Goal: Task Accomplishment & Management: Complete application form

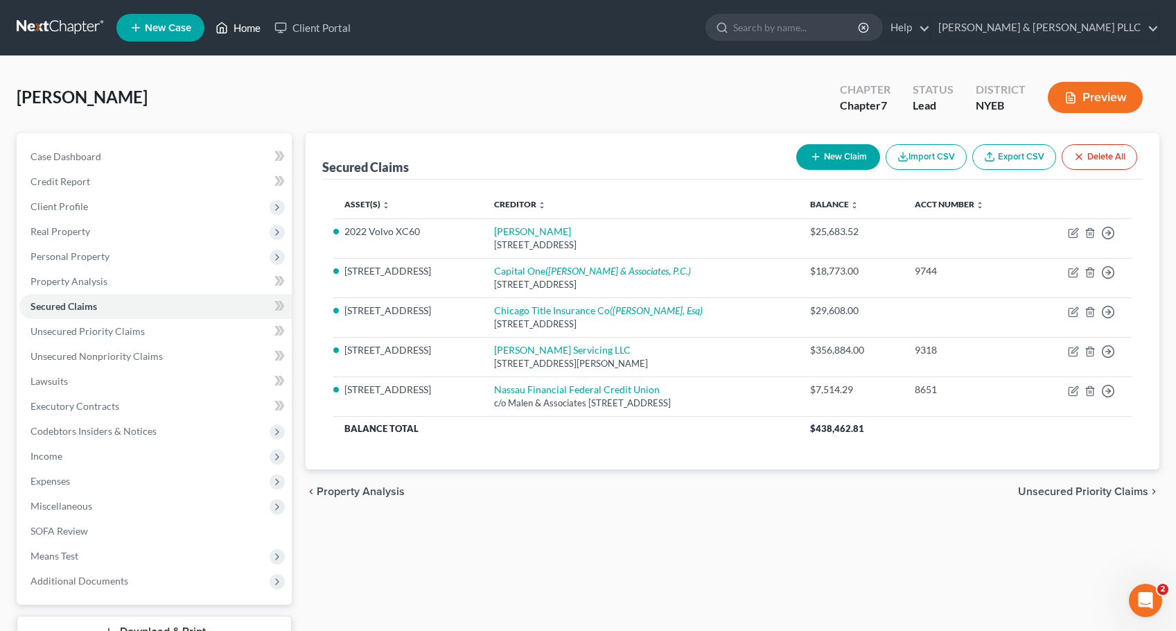
click at [249, 28] on link "Home" at bounding box center [238, 27] width 59 height 25
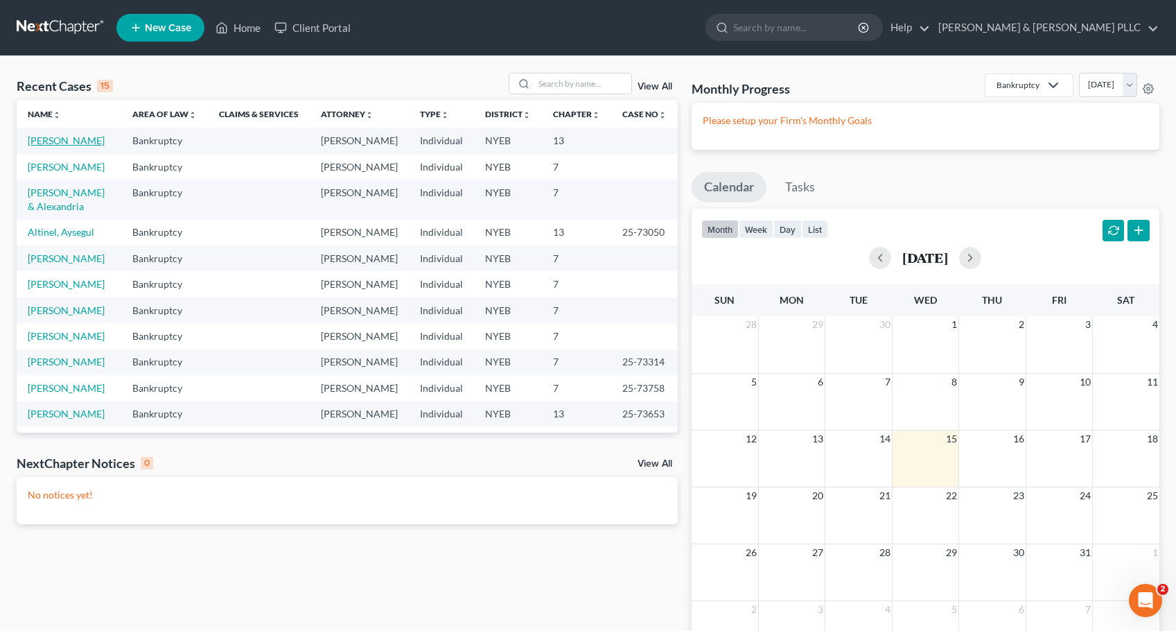
click at [80, 139] on link "[PERSON_NAME]" at bounding box center [66, 140] width 77 height 12
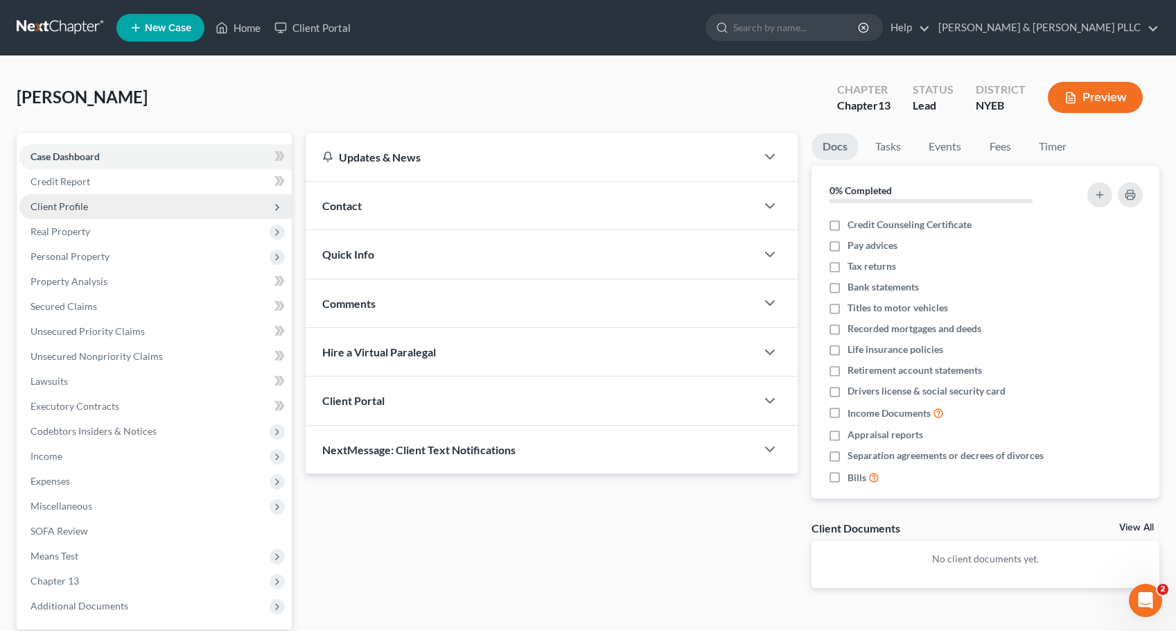
click at [79, 204] on span "Client Profile" at bounding box center [59, 206] width 58 height 12
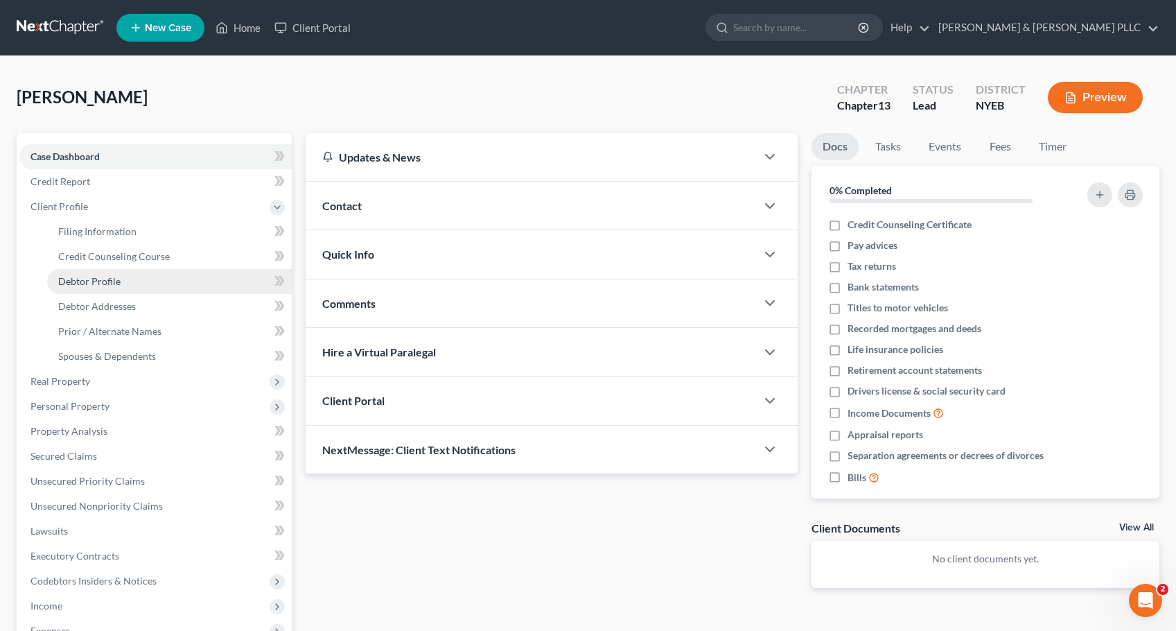
click at [98, 281] on span "Debtor Profile" at bounding box center [89, 281] width 62 height 12
select select "0"
select select "3"
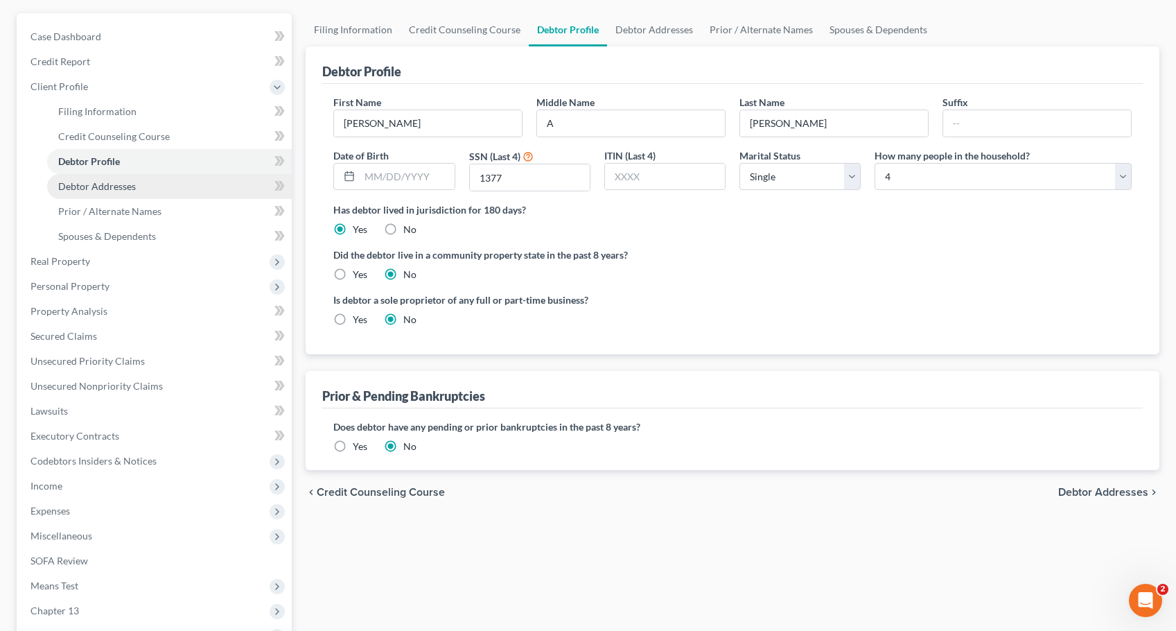
scroll to position [139, 0]
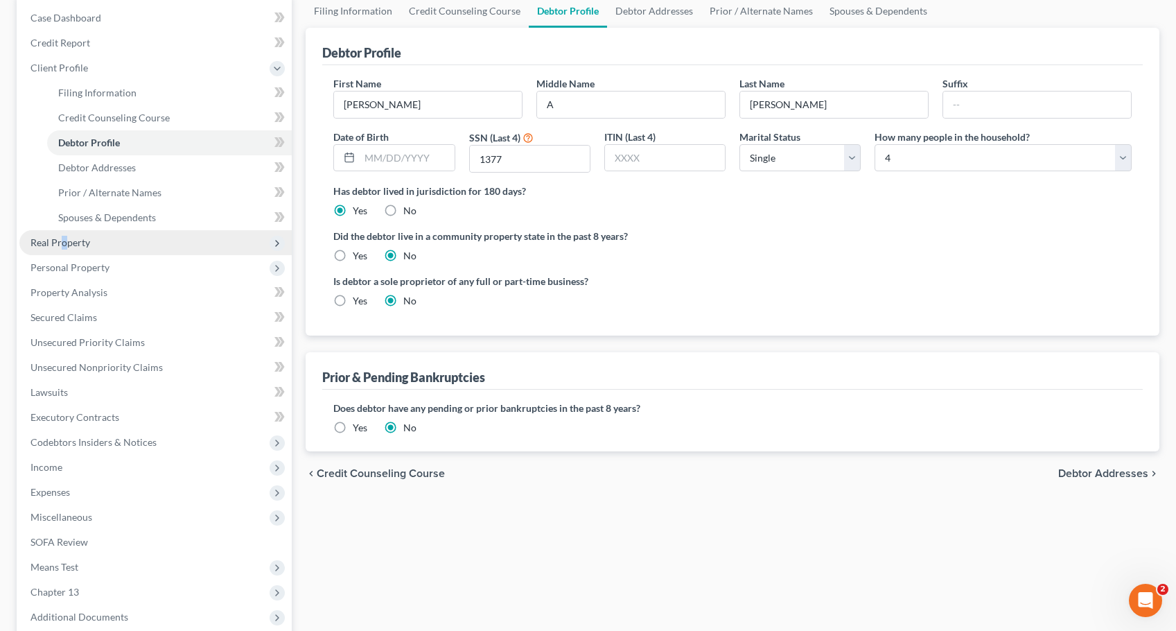
click at [64, 243] on span "Real Property" at bounding box center [60, 242] width 60 height 12
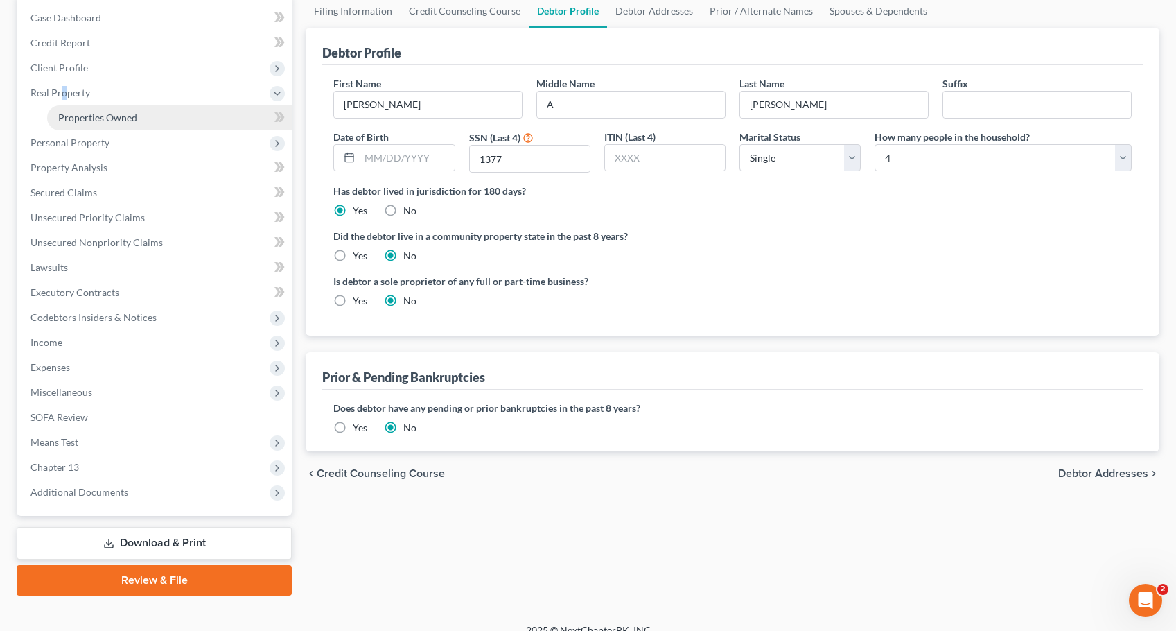
click at [113, 109] on link "Properties Owned" at bounding box center [169, 117] width 245 height 25
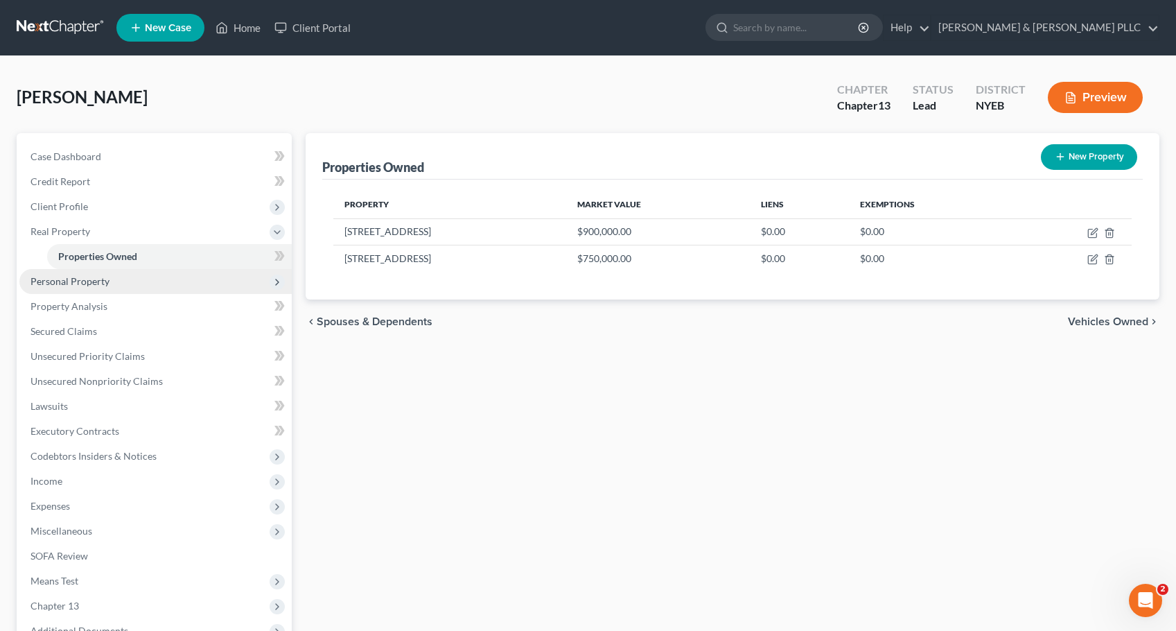
click at [72, 288] on span "Personal Property" at bounding box center [155, 281] width 272 height 25
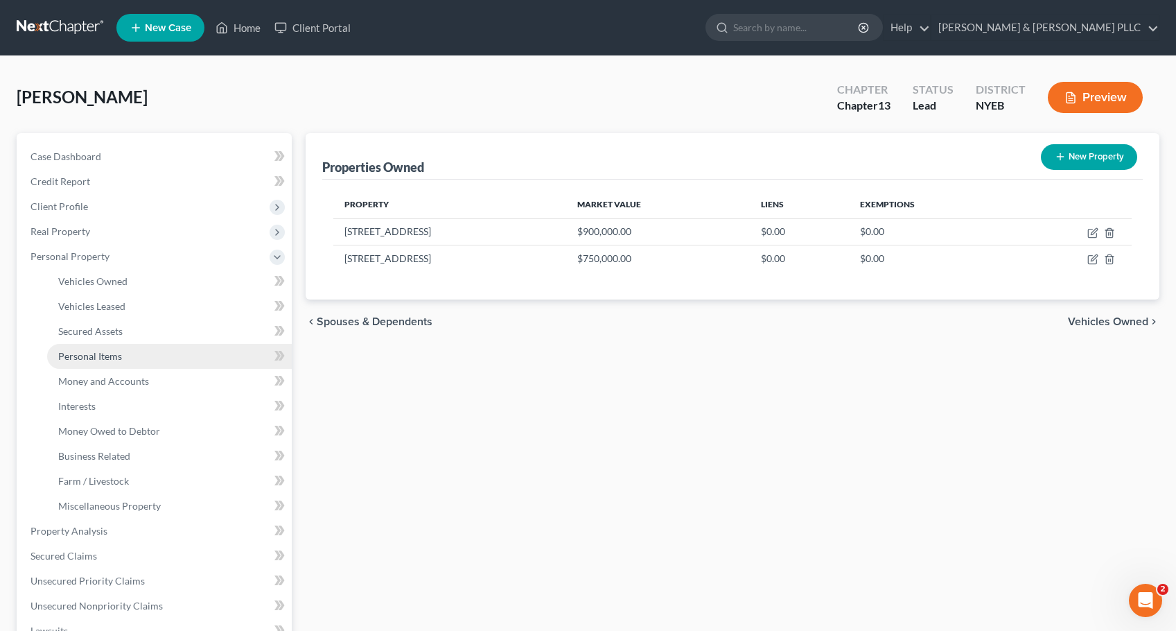
click at [95, 353] on span "Personal Items" at bounding box center [90, 356] width 64 height 12
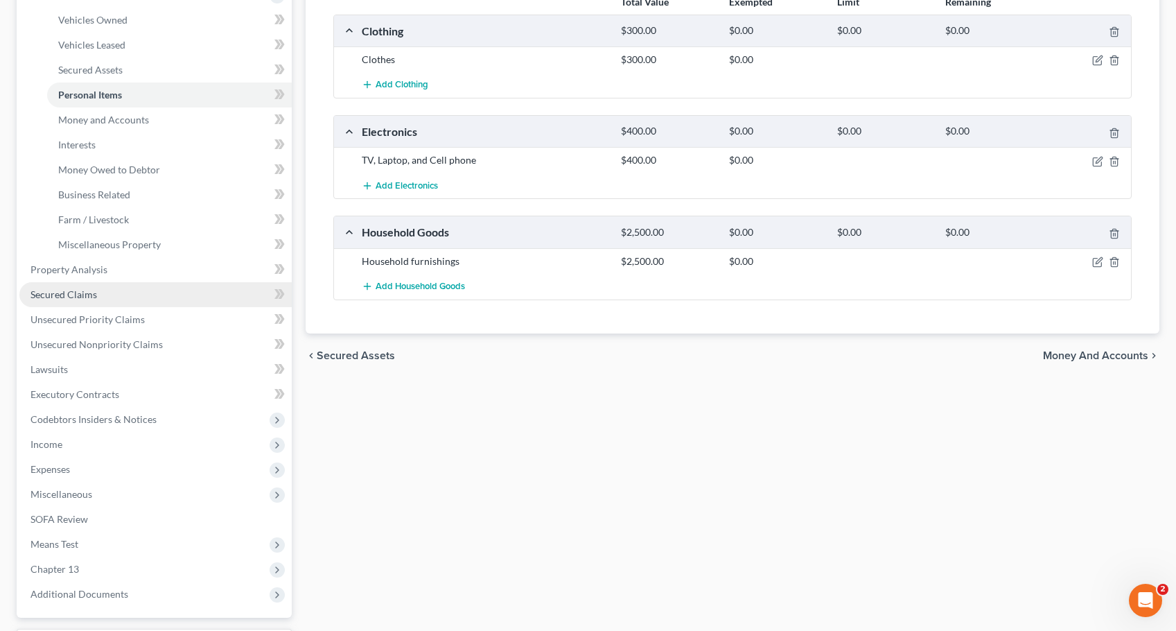
scroll to position [277, 0]
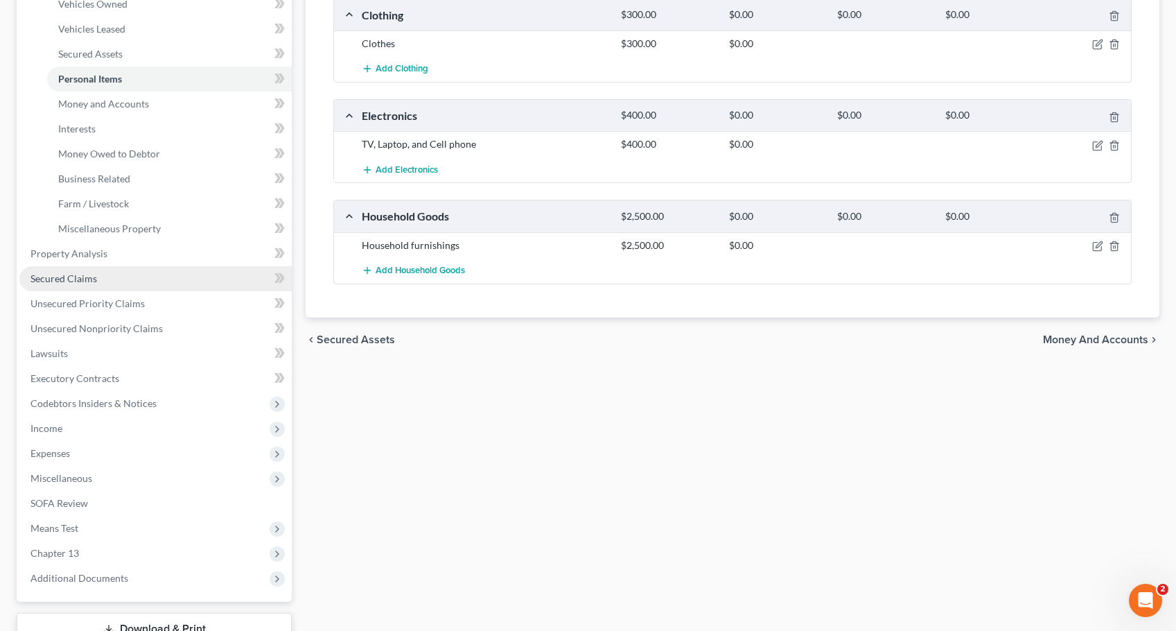
click at [73, 278] on span "Secured Claims" at bounding box center [63, 278] width 67 height 12
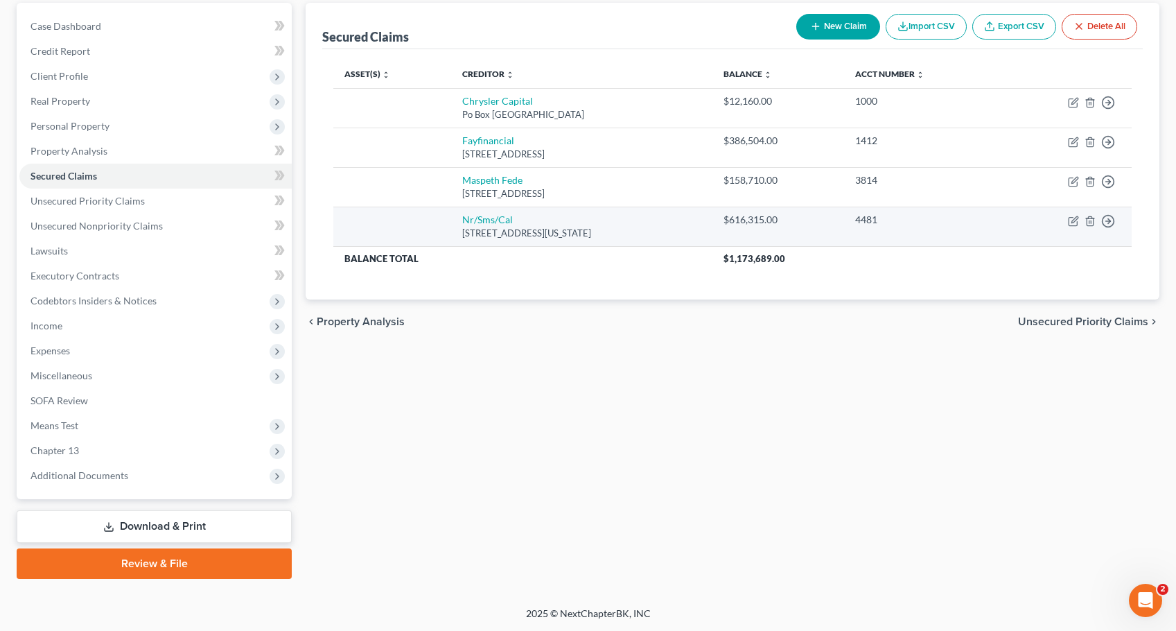
scroll to position [131, 0]
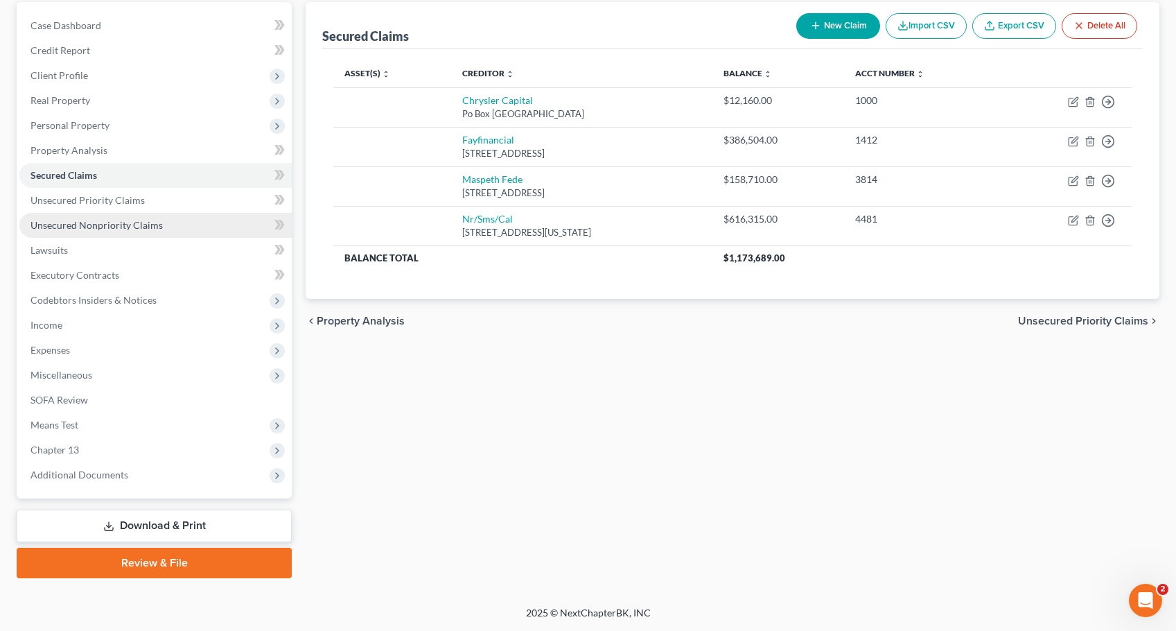
click at [90, 219] on span "Unsecured Nonpriority Claims" at bounding box center [96, 225] width 132 height 12
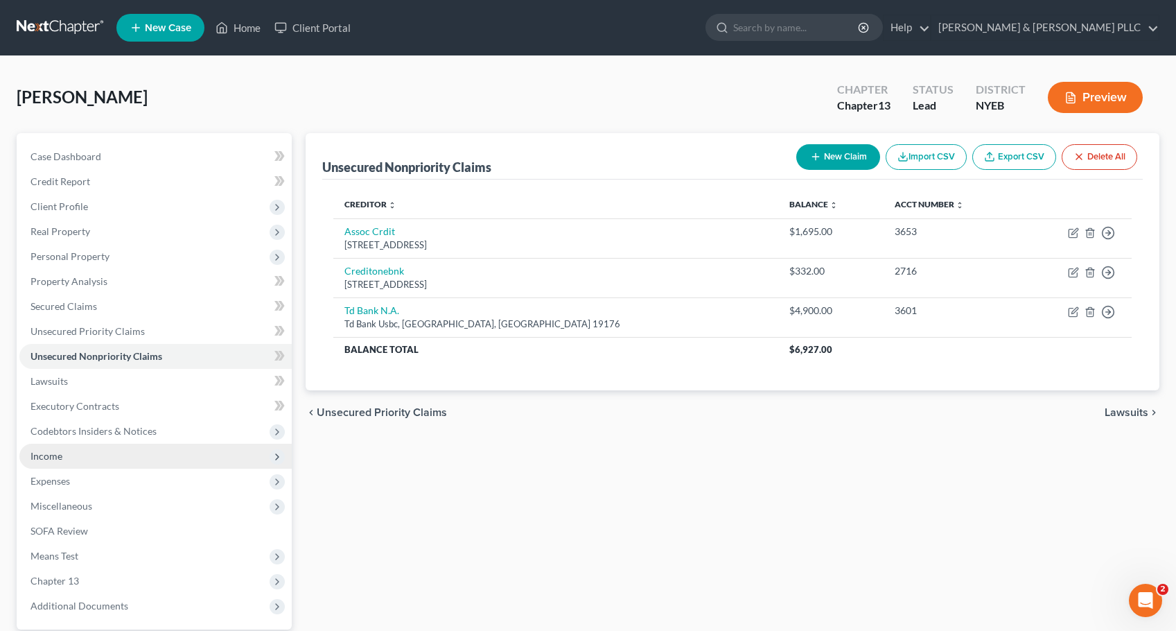
click at [55, 454] on span "Income" at bounding box center [46, 456] width 32 height 12
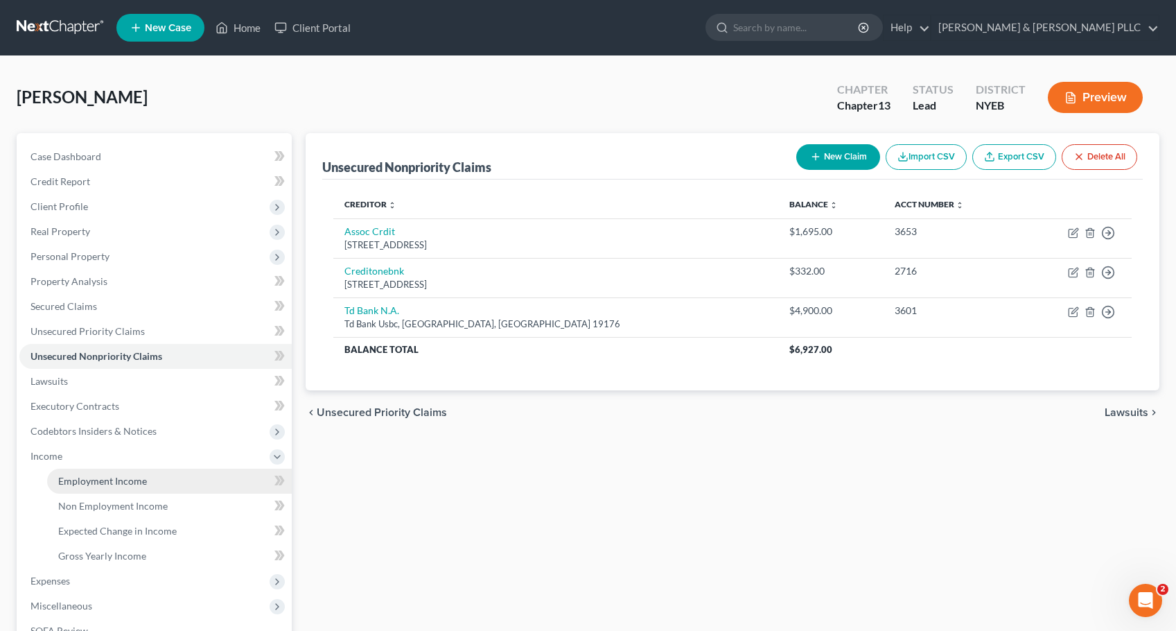
click at [123, 483] on span "Employment Income" at bounding box center [102, 481] width 89 height 12
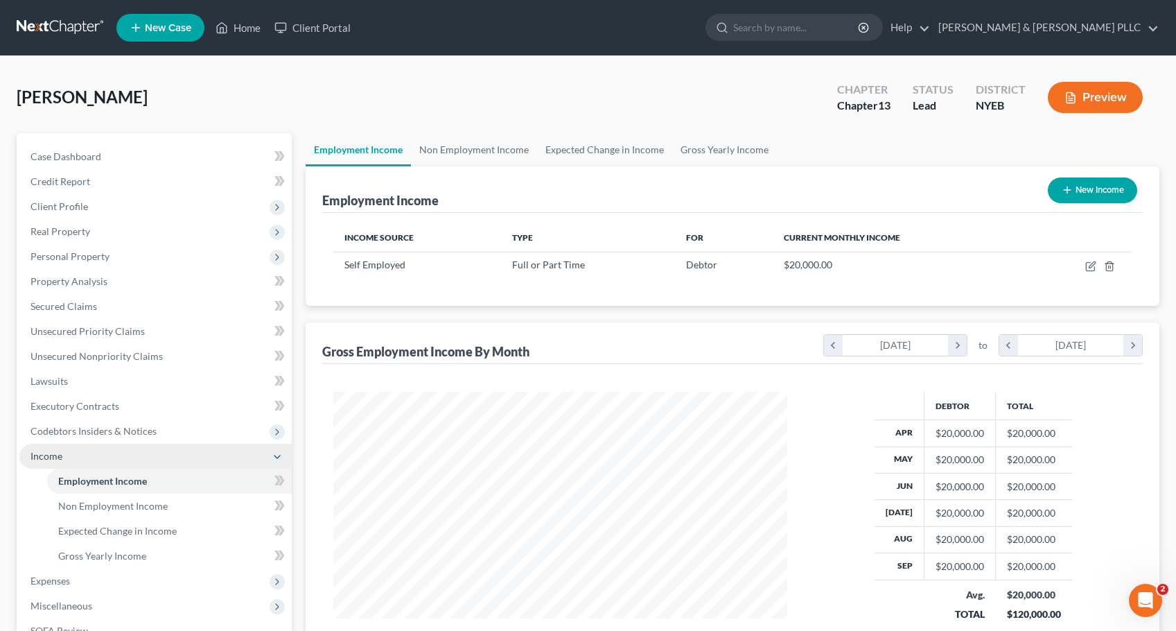
scroll to position [249, 482]
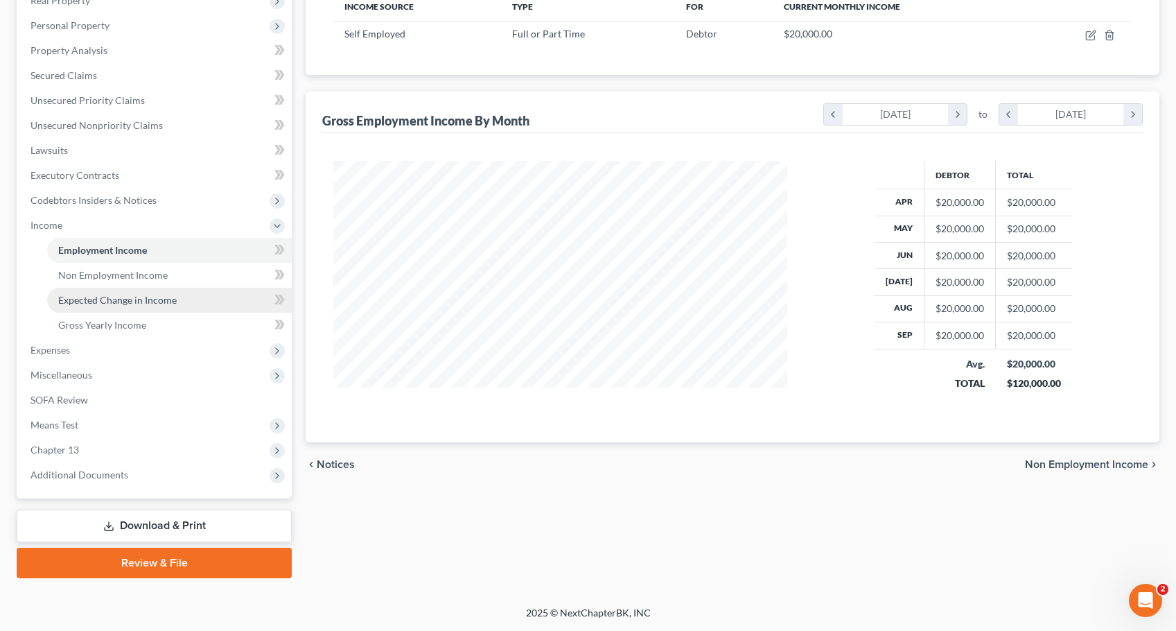
click at [99, 301] on span "Expected Change in Income" at bounding box center [117, 300] width 118 height 12
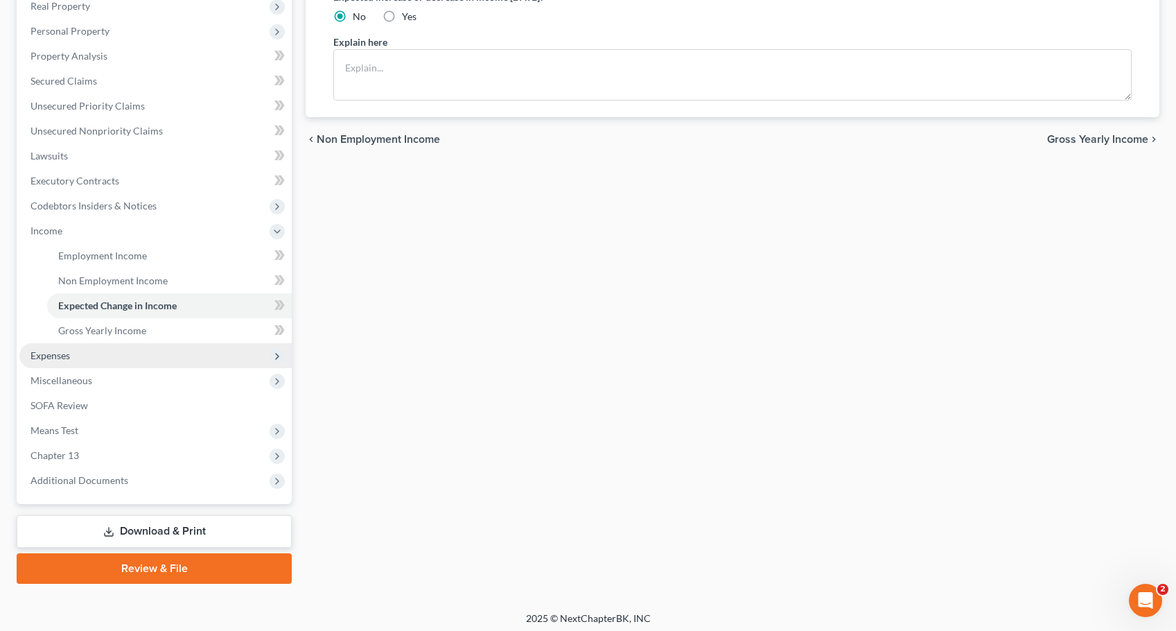
scroll to position [231, 0]
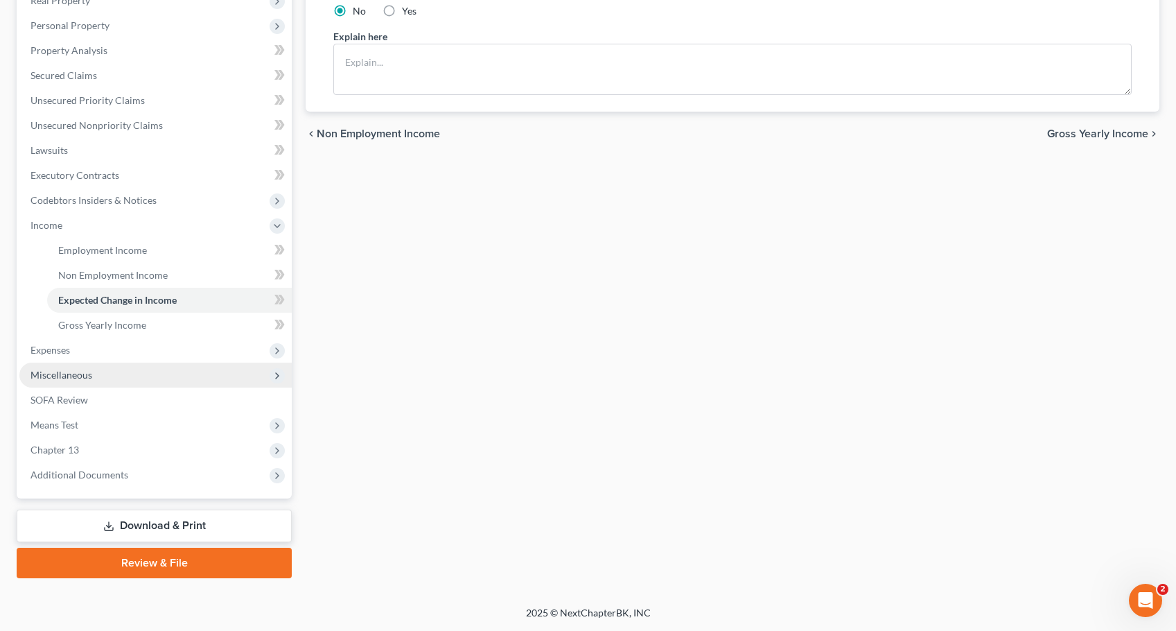
click at [52, 369] on span "Miscellaneous" at bounding box center [61, 375] width 62 height 12
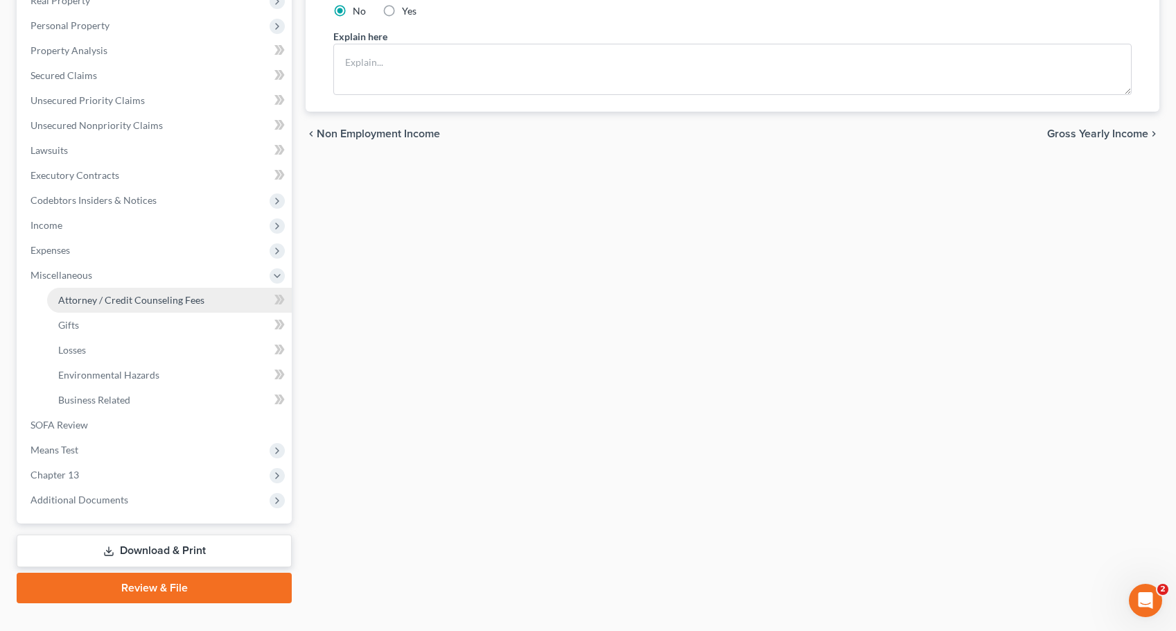
click at [105, 298] on span "Attorney / Credit Counseling Fees" at bounding box center [131, 300] width 146 height 12
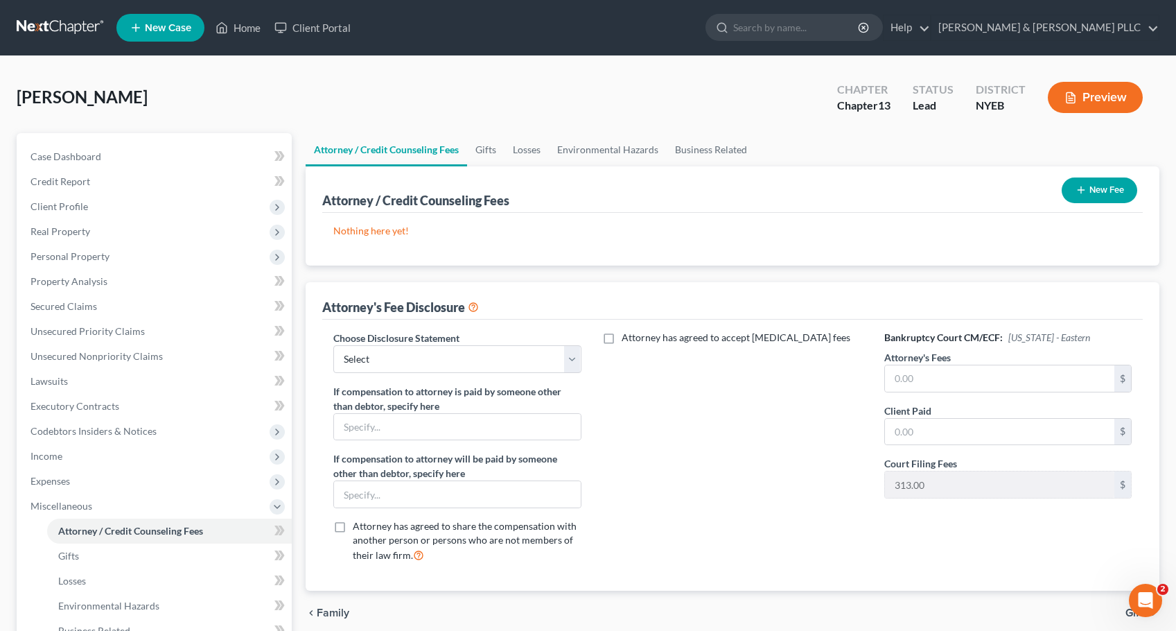
click at [1095, 183] on button "New Fee" at bounding box center [1100, 190] width 76 height 26
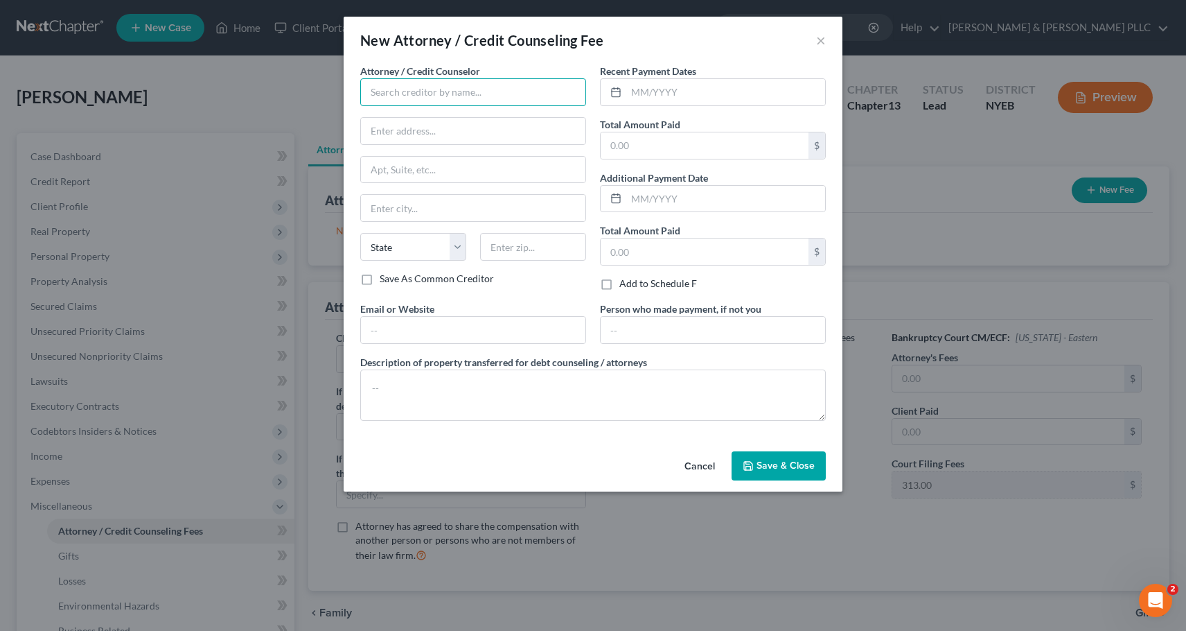
click at [401, 91] on input "text" at bounding box center [473, 92] width 226 height 28
click at [424, 93] on input "text" at bounding box center [473, 92] width 226 height 28
click at [472, 96] on input "text" at bounding box center [473, 92] width 226 height 28
drag, startPoint x: 464, startPoint y: 102, endPoint x: 320, endPoint y: 100, distance: 144.1
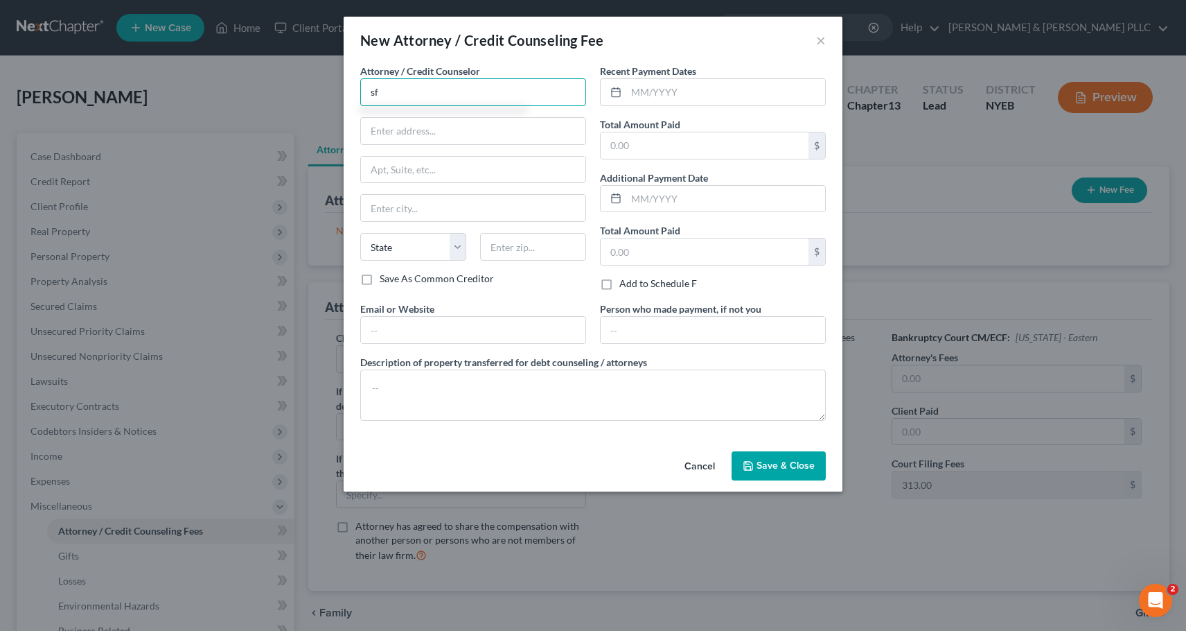
click at [324, 100] on div "New Attorney / Credit Counseling Fee × Attorney / Credit Counselor * sf State […" at bounding box center [593, 315] width 1186 height 631
click at [389, 91] on input "sf" at bounding box center [473, 92] width 226 height 28
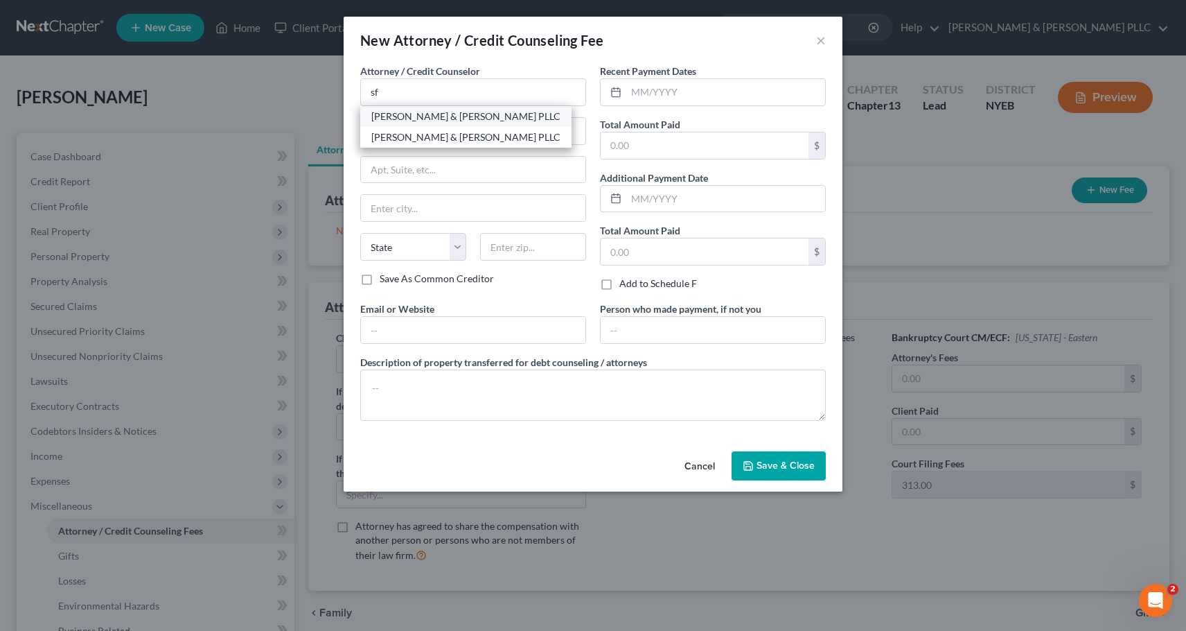
click at [390, 114] on div "[PERSON_NAME] & [PERSON_NAME] PLLC" at bounding box center [465, 116] width 189 height 14
type input "[PERSON_NAME] & [PERSON_NAME] PLLC"
type input "[STREET_ADDRESS]"
type input "[PERSON_NAME]"
select select "35"
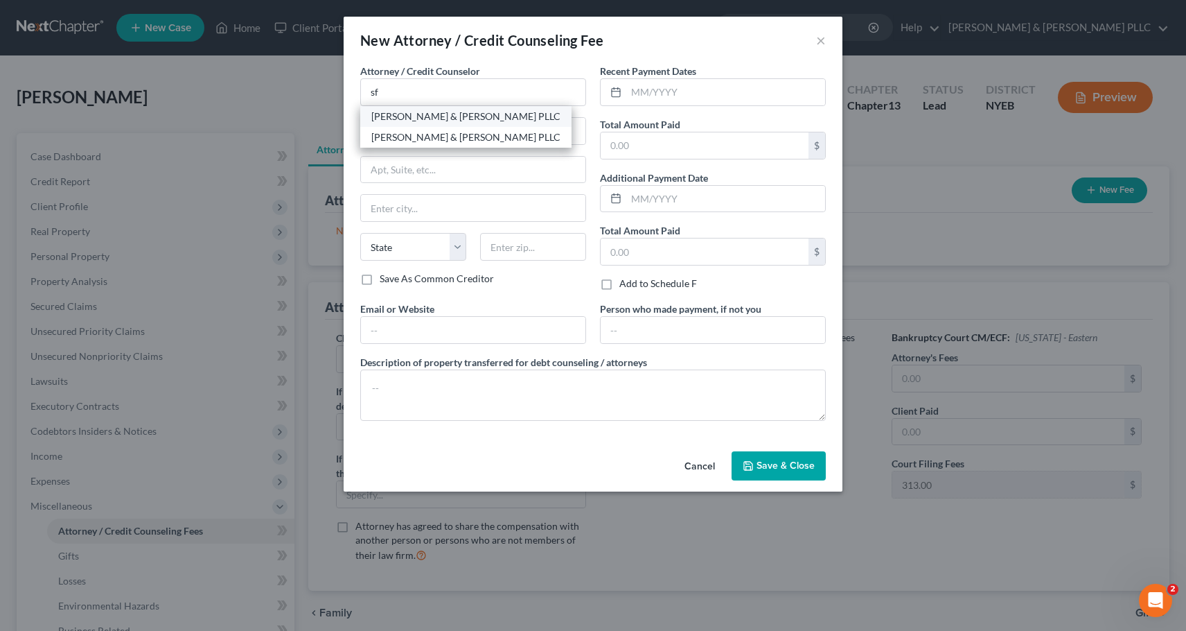
type input "11747"
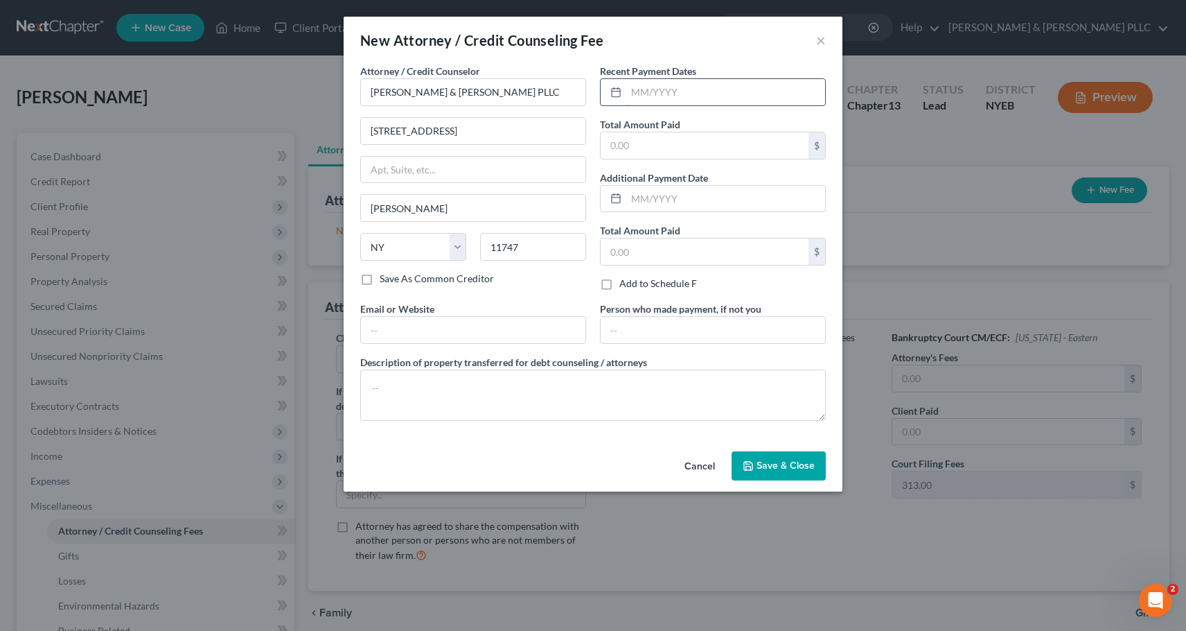
click at [655, 92] on input "text" at bounding box center [725, 92] width 199 height 26
type input "10/2025"
drag, startPoint x: 648, startPoint y: 144, endPoint x: 633, endPoint y: 157, distance: 19.7
click at [648, 144] on input "text" at bounding box center [705, 145] width 208 height 26
type input "5"
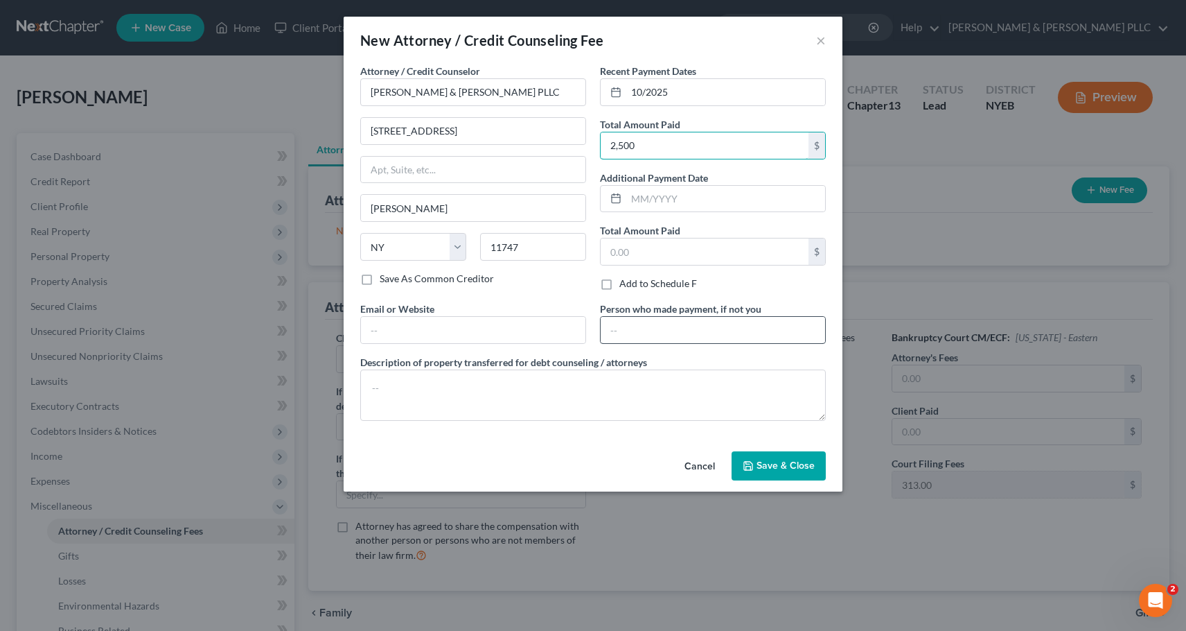
type input "2,500"
click at [618, 328] on input "text" at bounding box center [713, 330] width 225 height 26
type input "Debtor"
click at [763, 465] on span "Save & Close" at bounding box center [786, 465] width 58 height 12
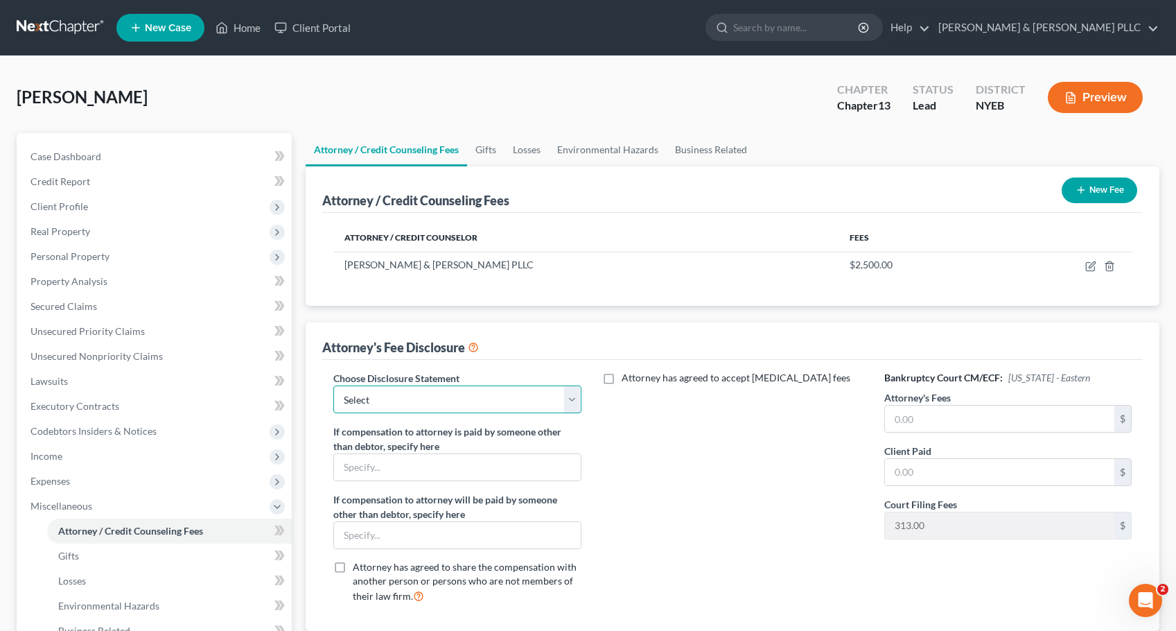
click at [397, 402] on select "Select Attorney for Debtor" at bounding box center [456, 399] width 247 height 28
select select "0"
click at [333, 385] on select "Select Attorney for Debtor" at bounding box center [456, 399] width 247 height 28
click at [953, 414] on input "text" at bounding box center [999, 418] width 229 height 26
type input "2,500"
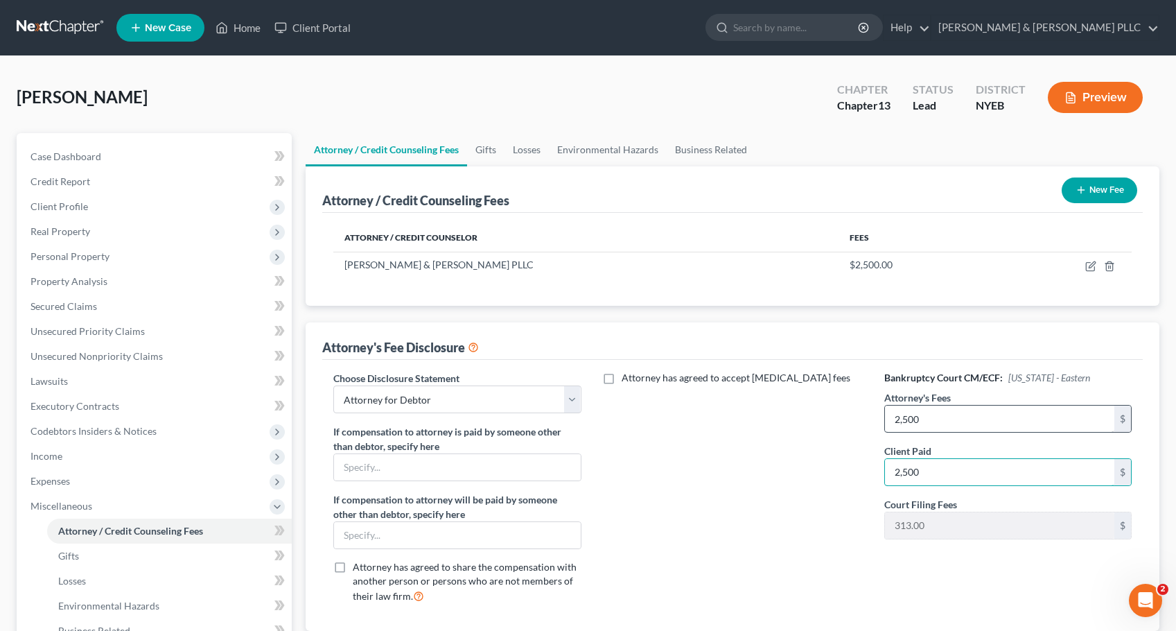
type input "2,500"
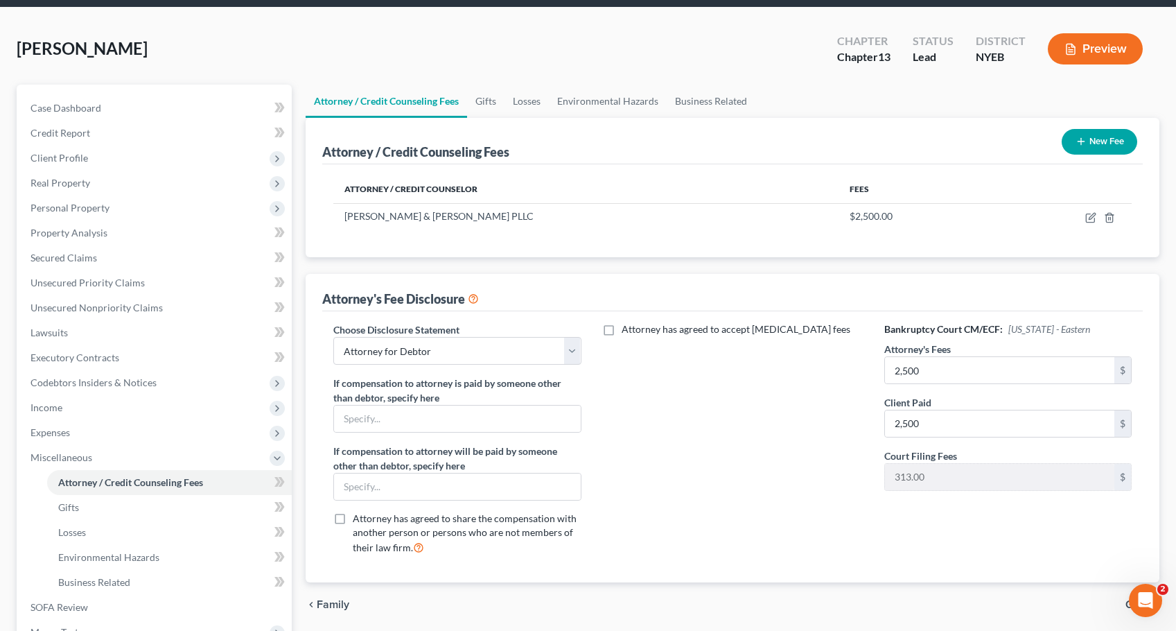
scroll to position [48, 0]
